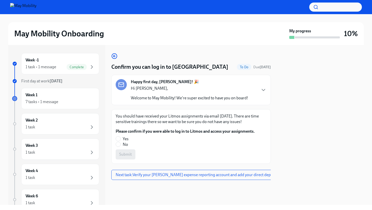
click at [127, 138] on span "Yes" at bounding box center [126, 139] width 6 height 6
click at [121, 138] on input "Yes" at bounding box center [118, 139] width 5 height 5
radio input "true"
click at [125, 153] on span "Submit" at bounding box center [125, 154] width 13 height 5
click at [261, 90] on icon "button" at bounding box center [264, 90] width 6 height 6
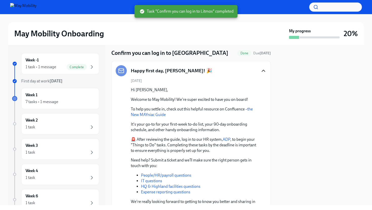
scroll to position [36, 0]
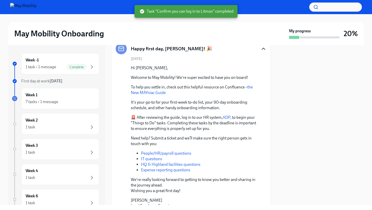
click at [250, 87] on link "the New MAYniac Guide" at bounding box center [192, 90] width 122 height 10
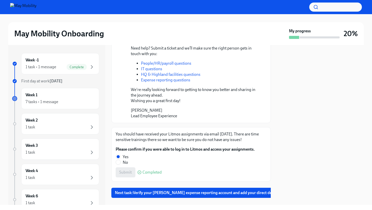
scroll to position [121, 0]
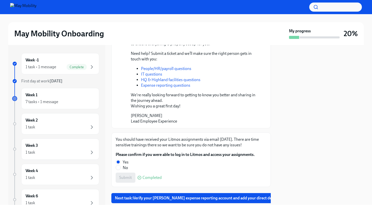
click at [149, 86] on link "Expense reporting questions" at bounding box center [165, 85] width 49 height 5
click at [51, 133] on div "Week 2 1 task" at bounding box center [60, 123] width 78 height 21
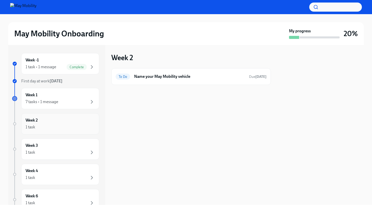
click at [53, 131] on div "Week 2 1 task" at bounding box center [60, 123] width 78 height 21
click at [60, 100] on div "7 tasks • 1 message" at bounding box center [60, 102] width 69 height 6
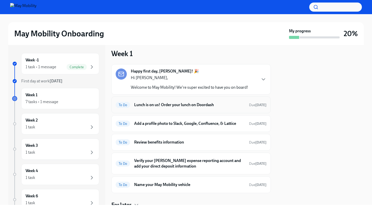
scroll to position [8, 0]
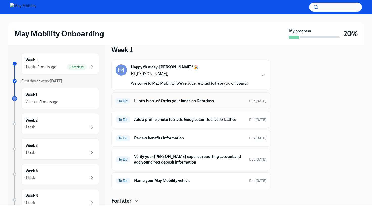
click at [134, 103] on h6 "Lunch is on us! Order your lunch on Doordash" at bounding box center [189, 101] width 111 height 6
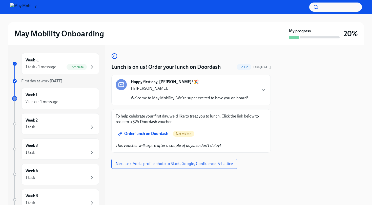
click at [134, 134] on span "Order lunch on Doordash" at bounding box center [143, 133] width 49 height 5
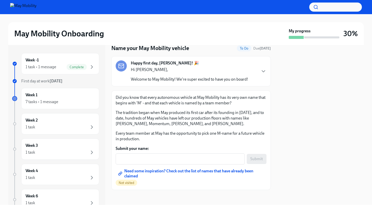
scroll to position [20, 0]
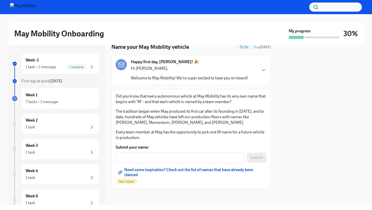
click at [228, 172] on span "Need some inspiration? Check out the list of names that have already been claim…" at bounding box center [191, 172] width 144 height 5
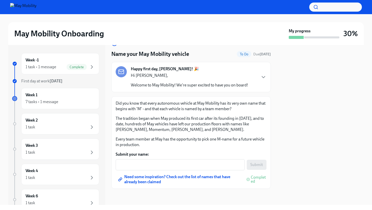
scroll to position [13, 0]
